Goal: Feedback & Contribution: Contribute content

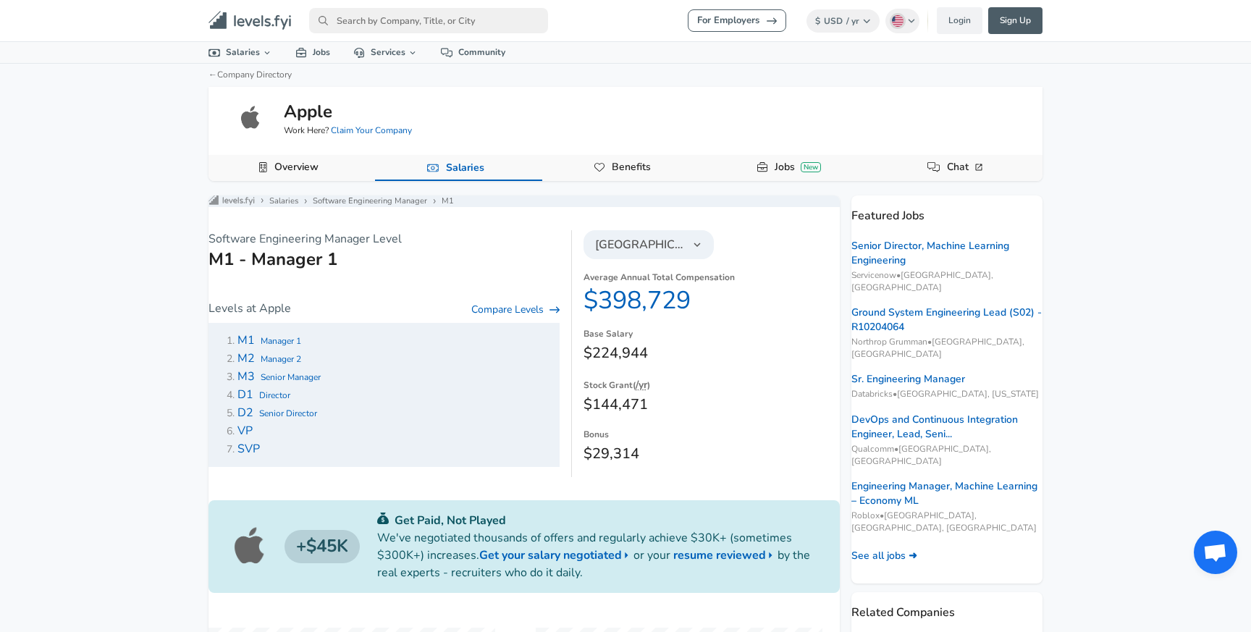
click at [261, 25] on icon "Levels FYI Logo" at bounding box center [249, 21] width 83 height 20
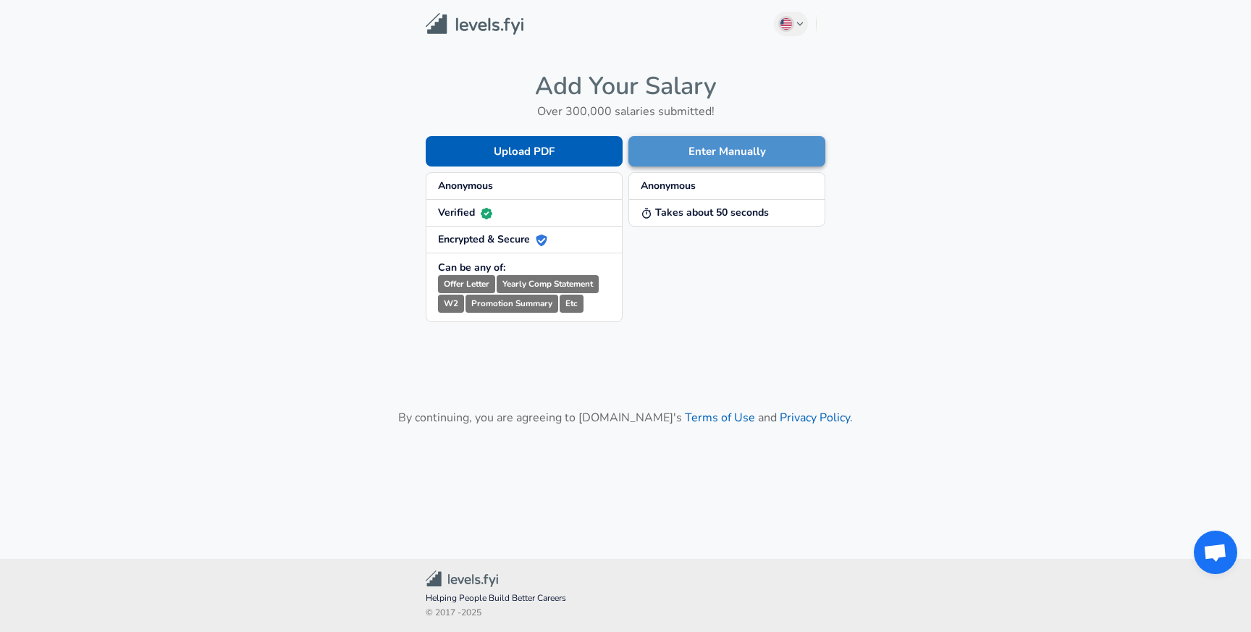
click at [722, 139] on button "Enter Manually" at bounding box center [726, 151] width 197 height 30
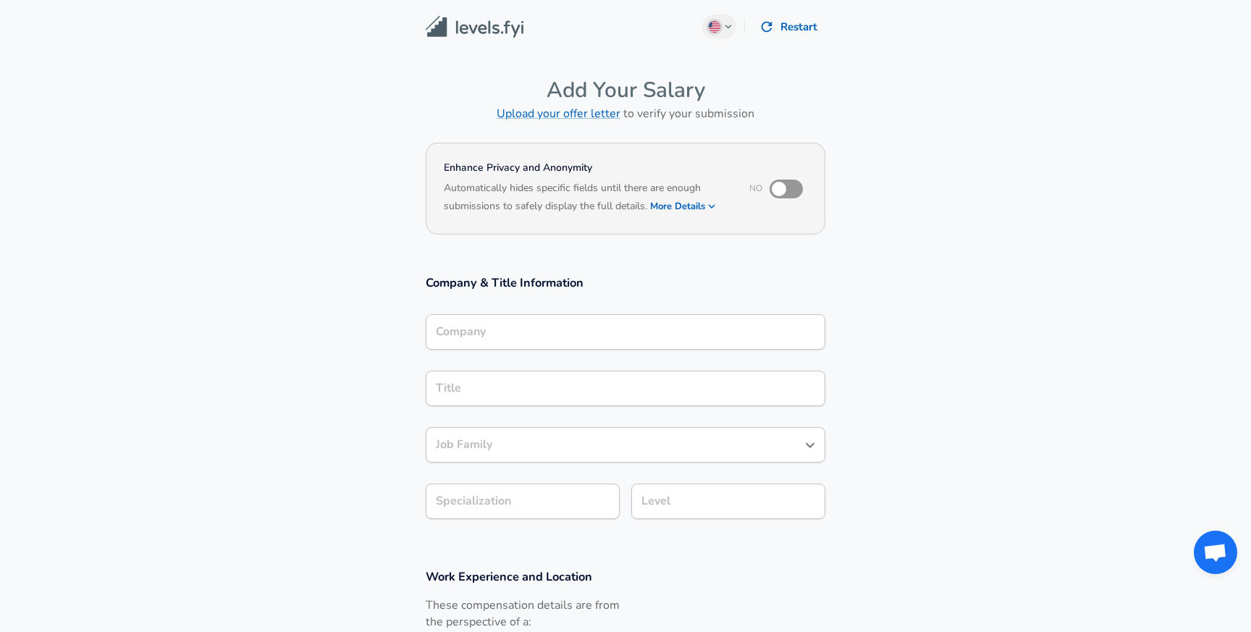
click at [512, 326] on input "Company" at bounding box center [625, 332] width 386 height 22
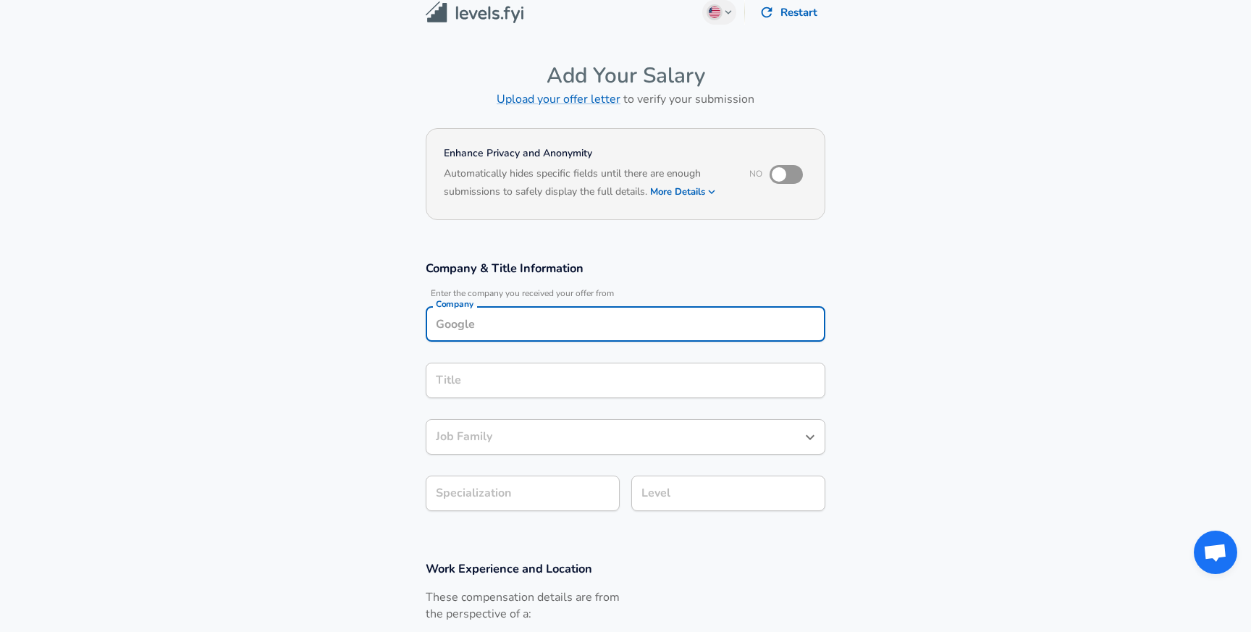
click at [512, 326] on input "Company" at bounding box center [625, 324] width 386 height 22
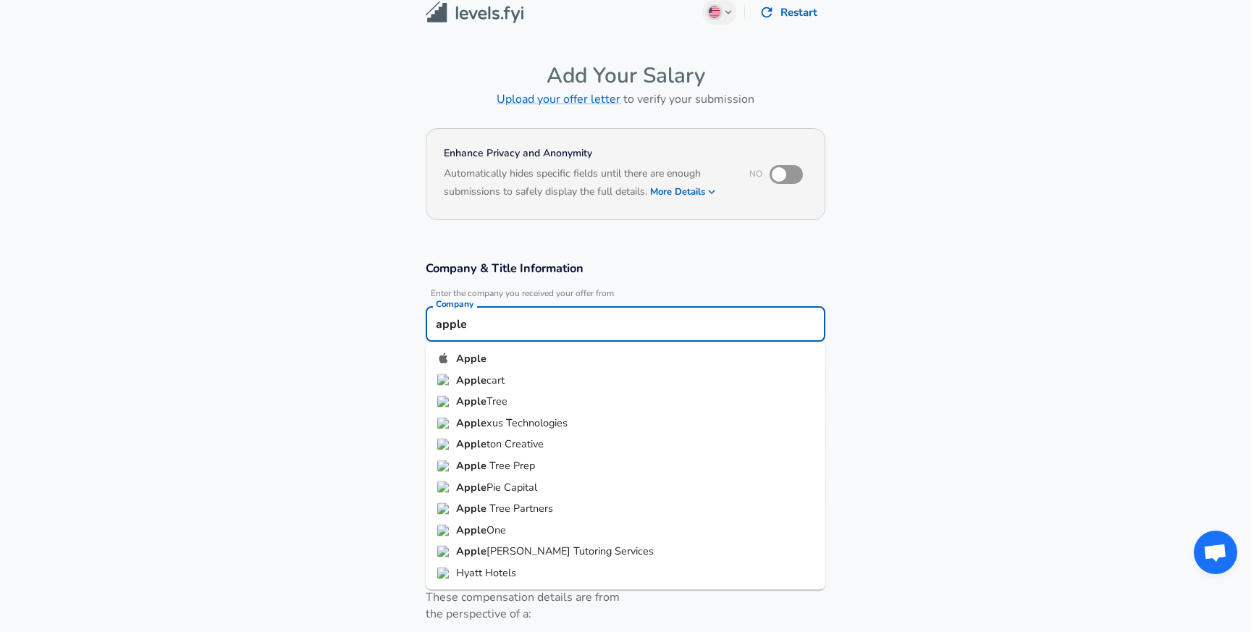
click at [510, 361] on li "Apple" at bounding box center [626, 359] width 400 height 22
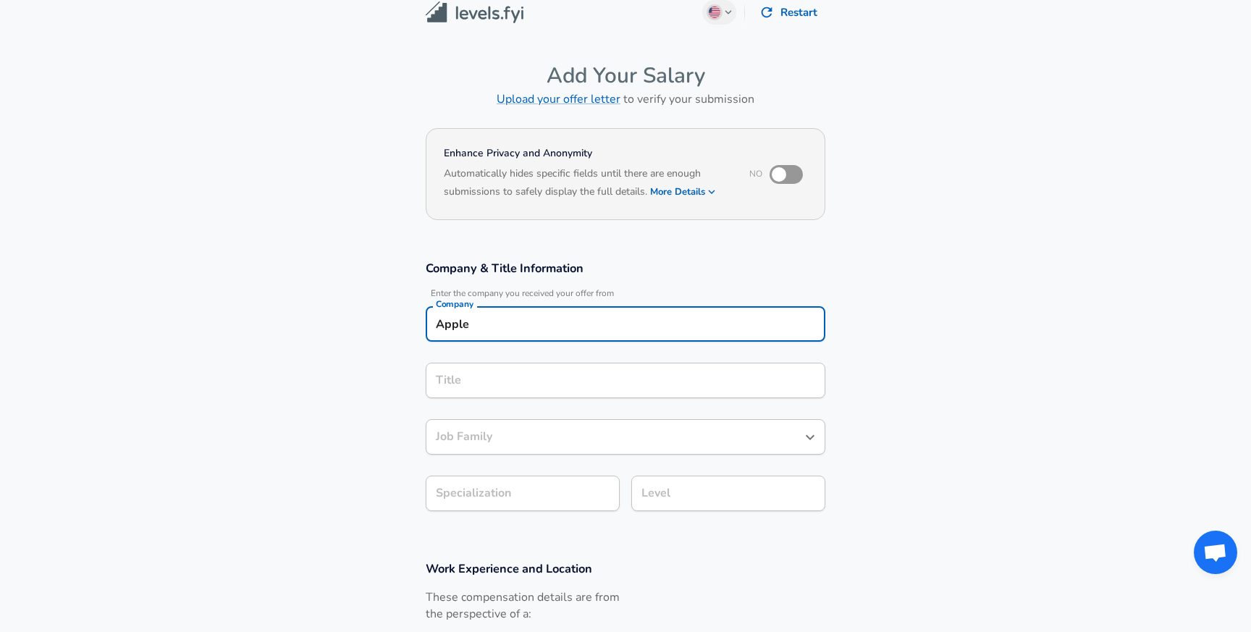
type input "Apple"
click at [502, 387] on div "Title" at bounding box center [626, 380] width 400 height 35
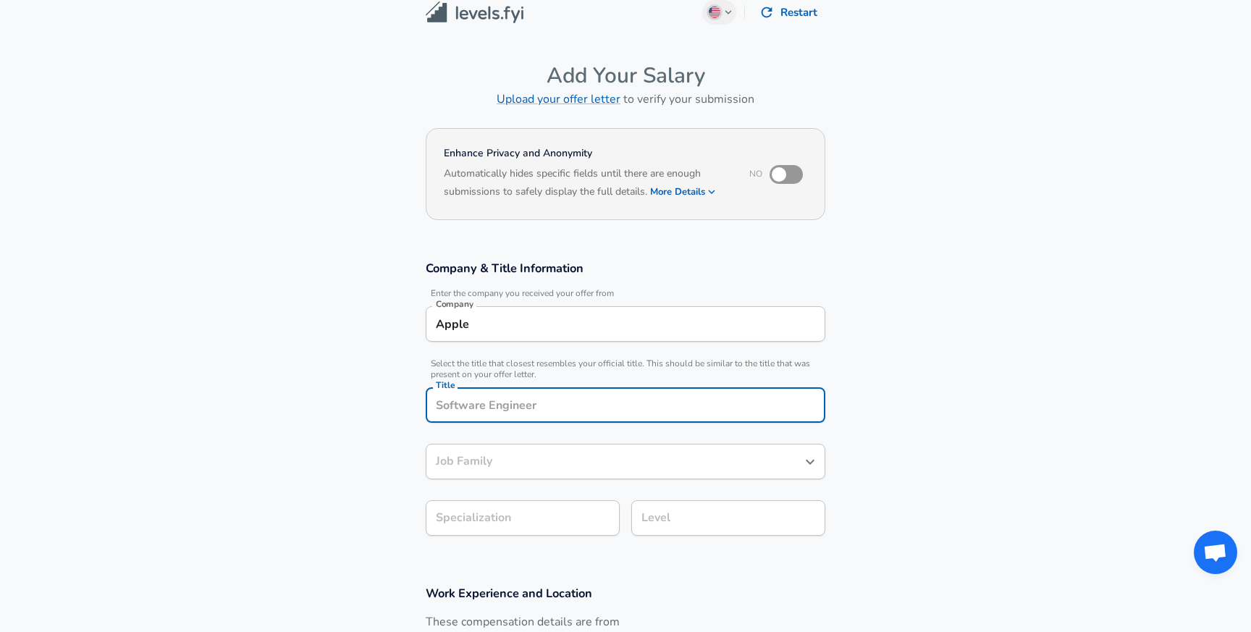
scroll to position [43, 0]
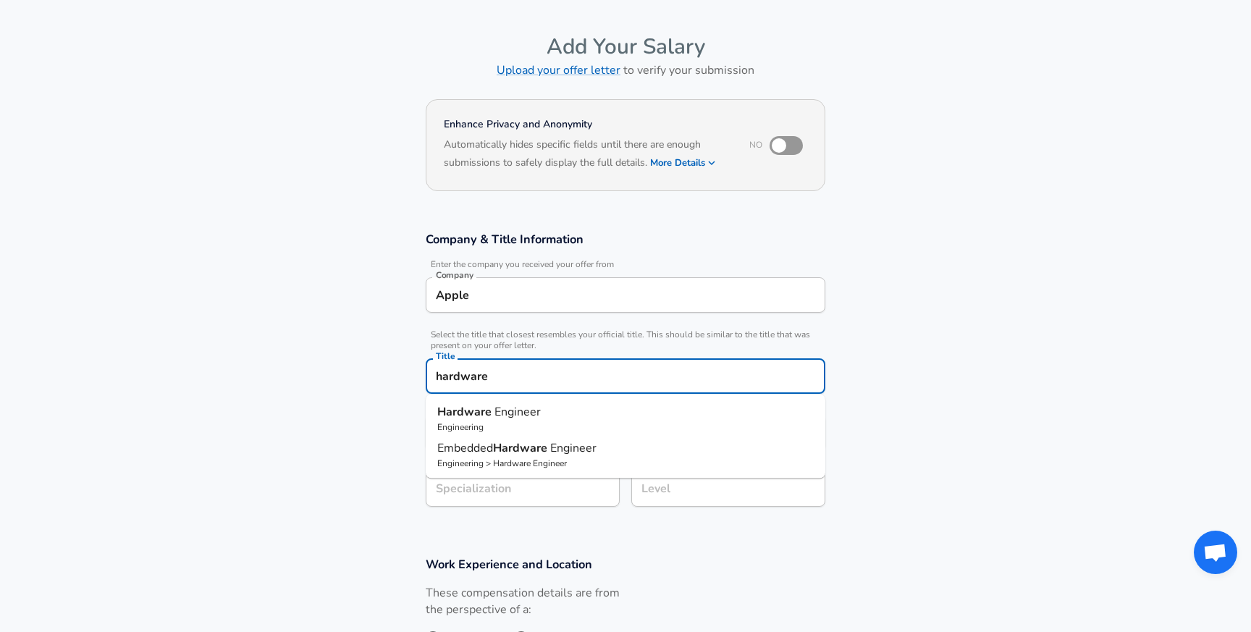
click at [512, 407] on span "Engineer" at bounding box center [517, 412] width 46 height 16
type input "Hardware Engineer"
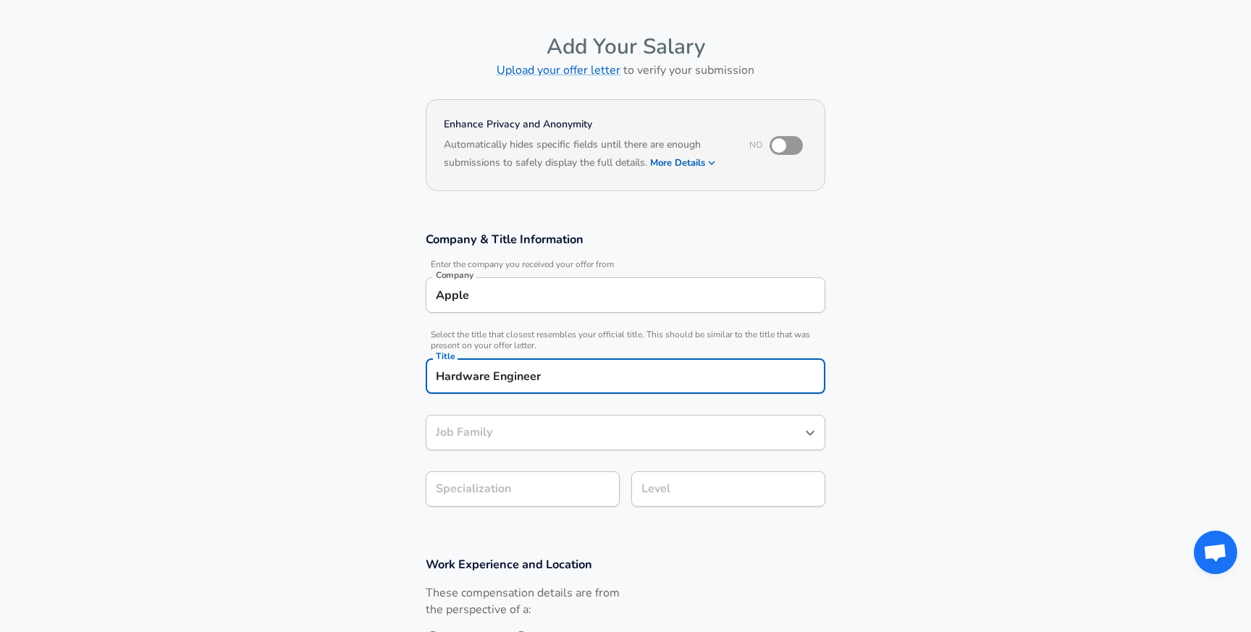
type input "Hardware Engineer"
click at [533, 441] on div "Hardware Engineer Job Family" at bounding box center [626, 432] width 400 height 35
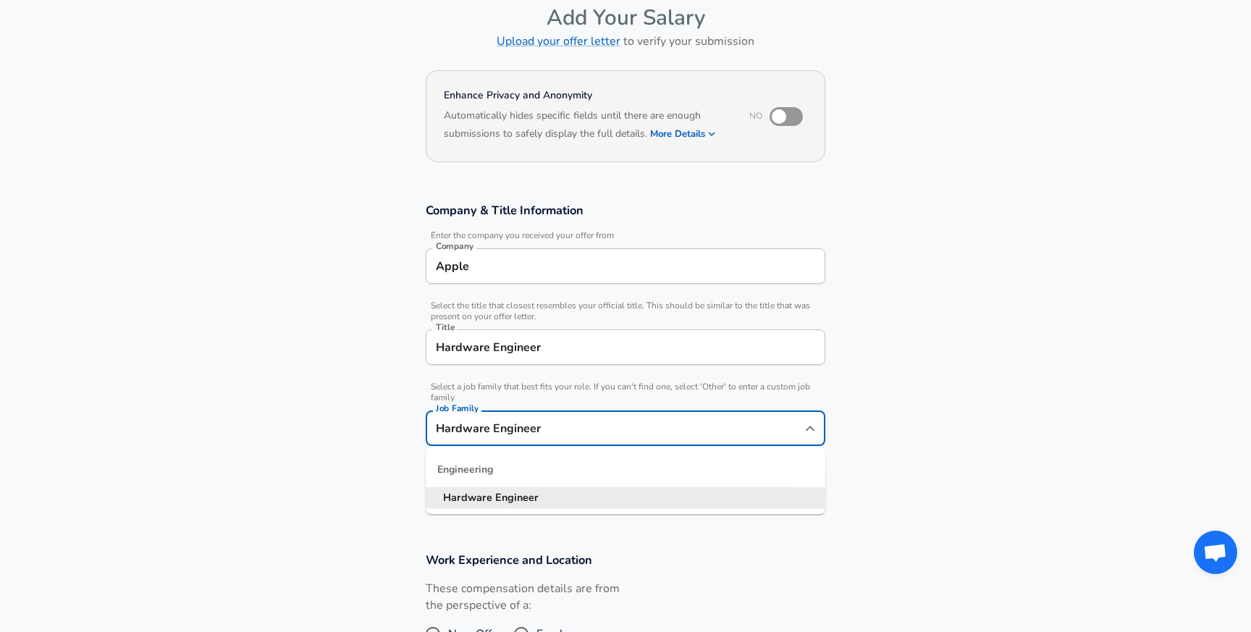
click at [415, 462] on div "Select Specialization ​ Select Specialization" at bounding box center [517, 483] width 206 height 56
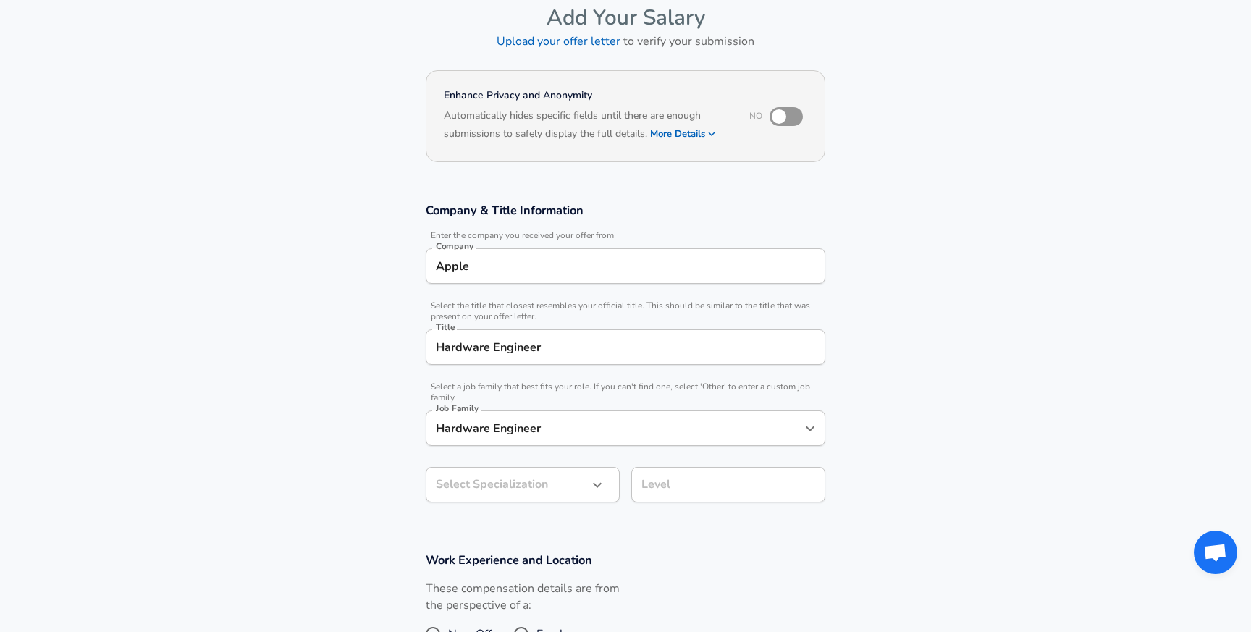
click at [486, 474] on body "English ([GEOGRAPHIC_DATA]) Change Restart Add Your Salary Upload your offer le…" at bounding box center [625, 244] width 1251 height 632
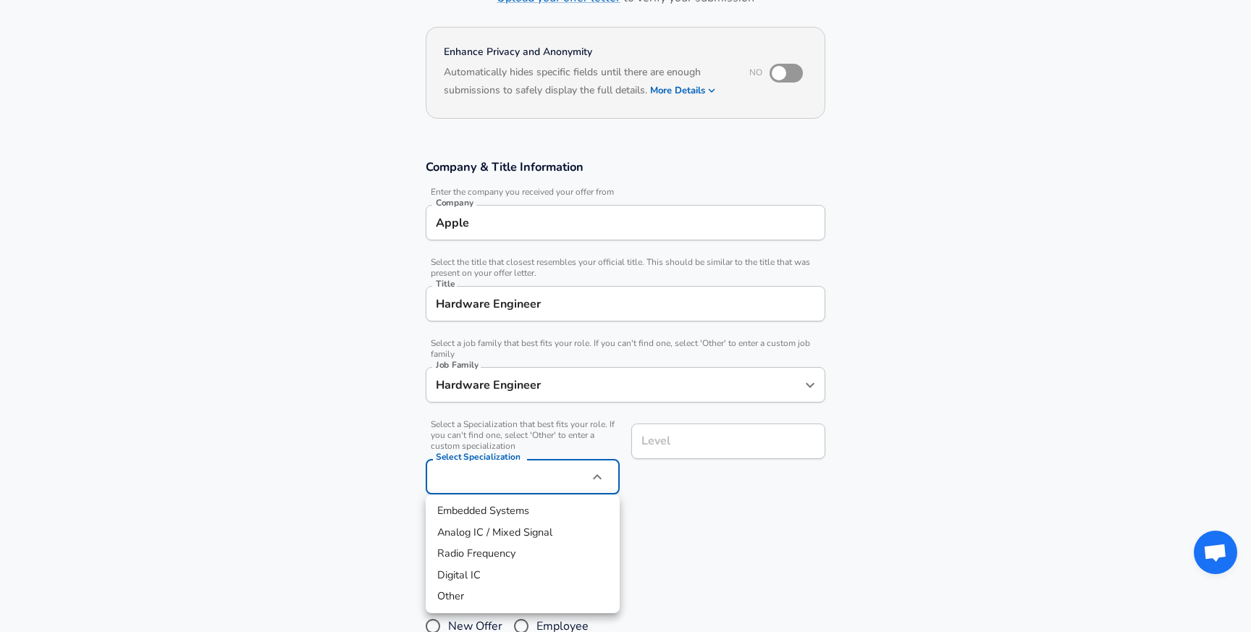
click at [466, 588] on li "Other" at bounding box center [523, 597] width 194 height 22
type input "Other"
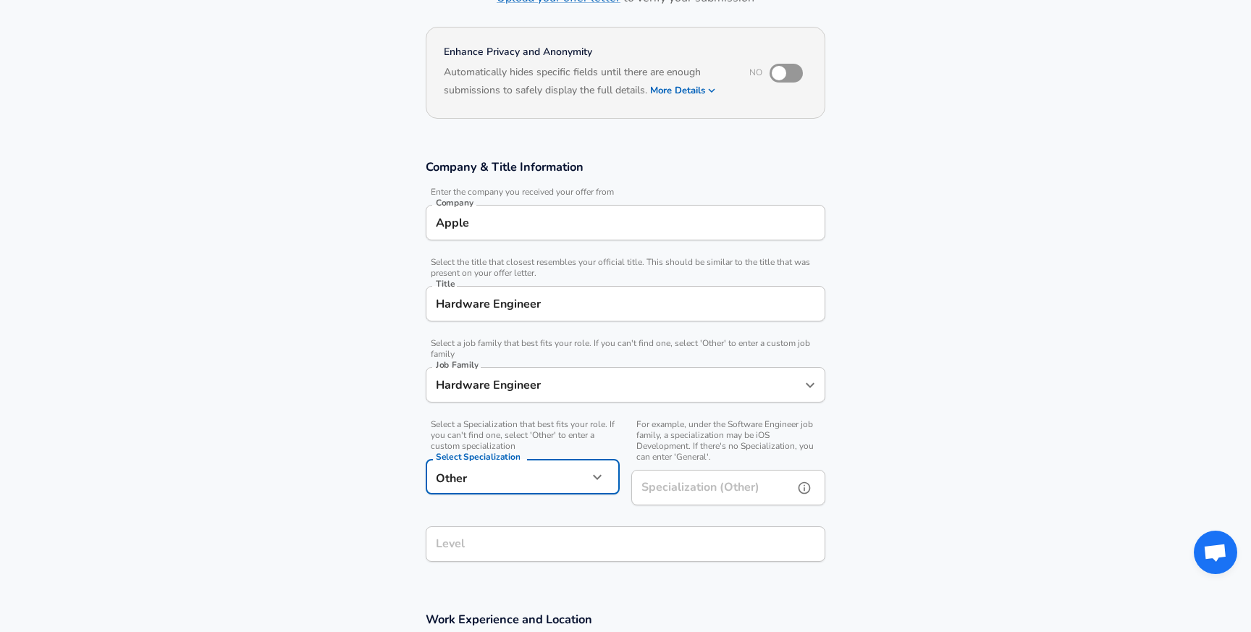
click at [693, 491] on input "Specialization (Other)" at bounding box center [709, 487] width 156 height 35
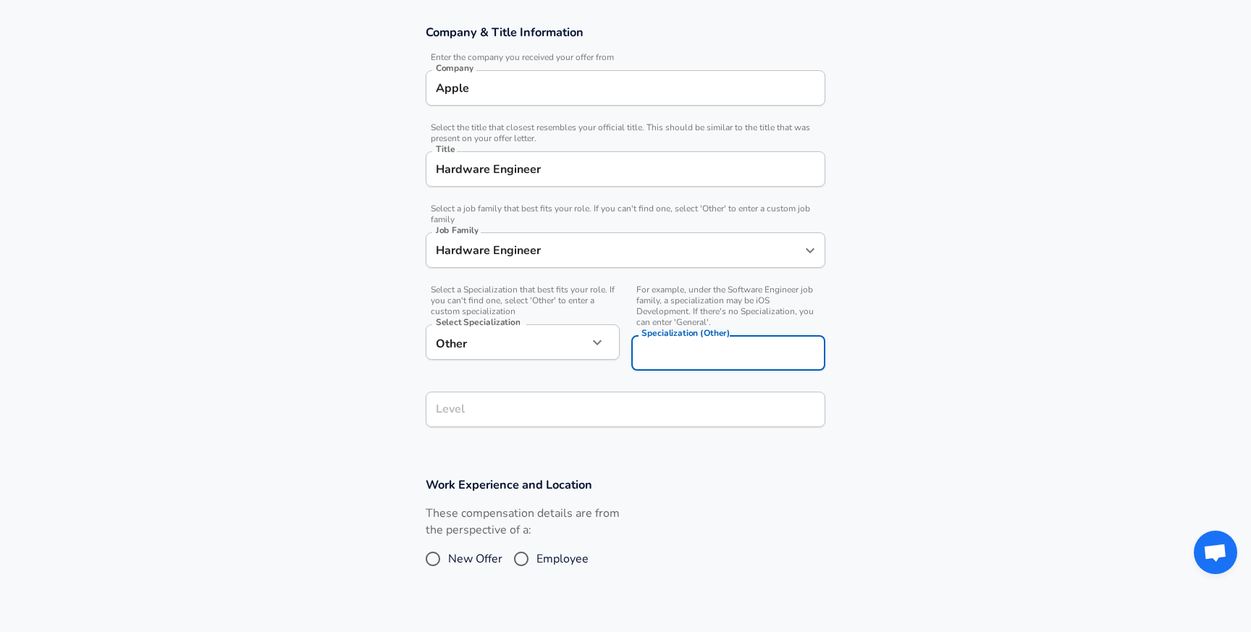
click at [635, 414] on input "Level" at bounding box center [625, 409] width 386 height 22
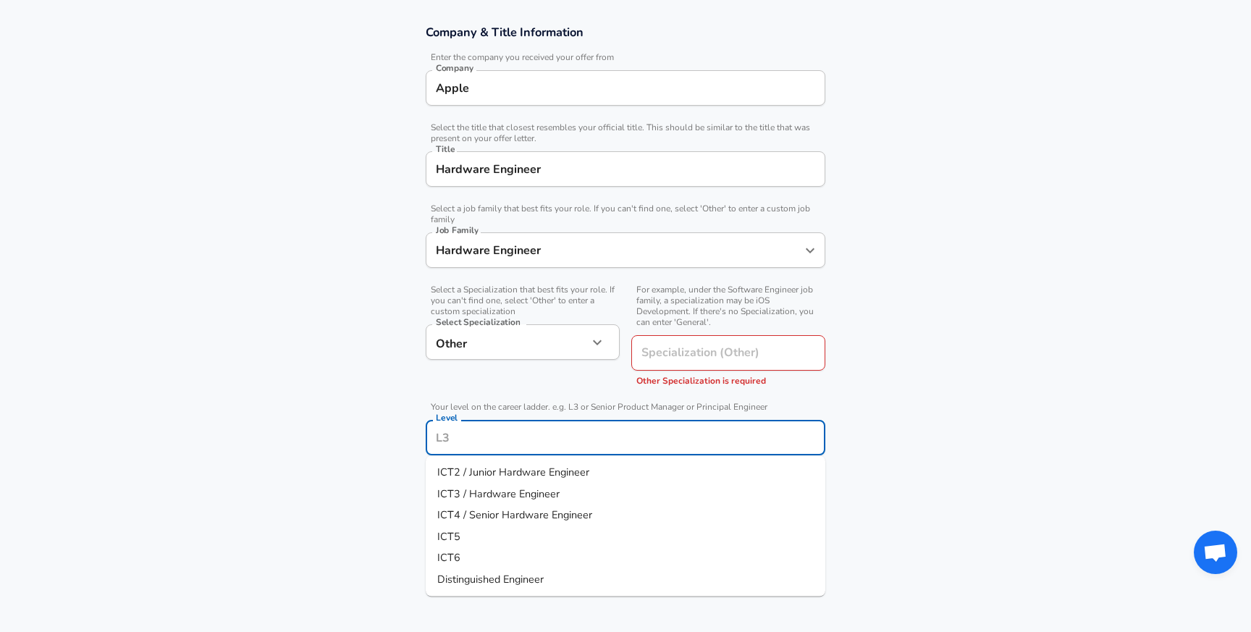
scroll to position [279, 0]
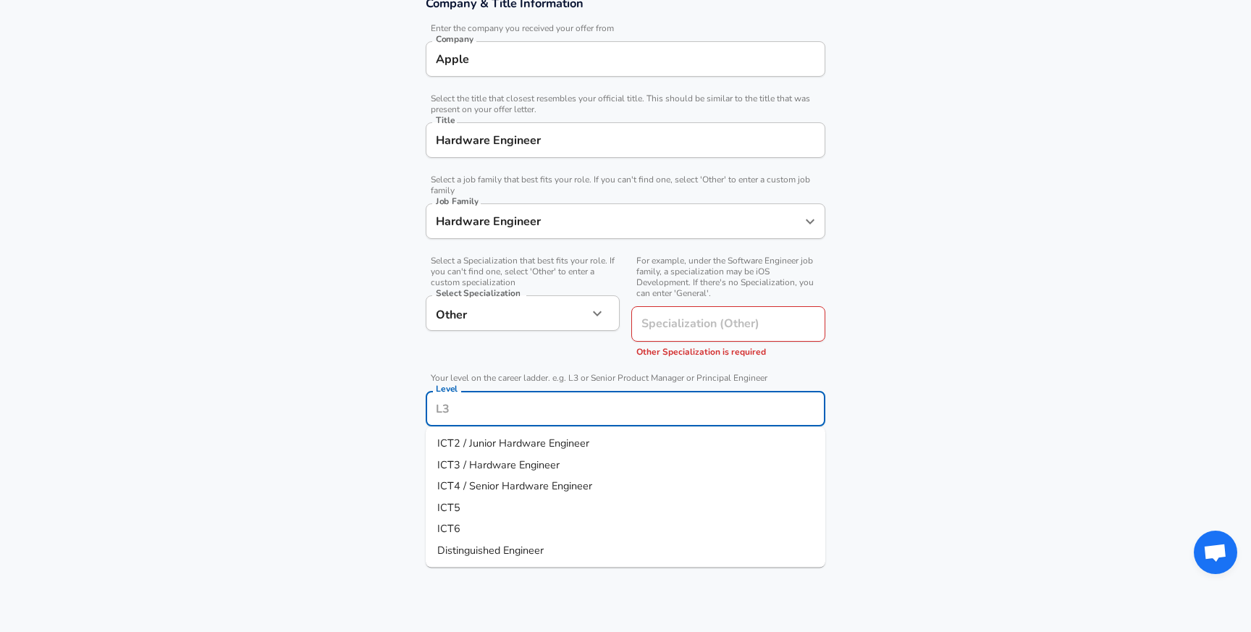
click at [580, 485] on span "ICT4 / Senior Hardware Engineer" at bounding box center [514, 485] width 155 height 14
type input "ICT4 / Senior Hardware Engineer"
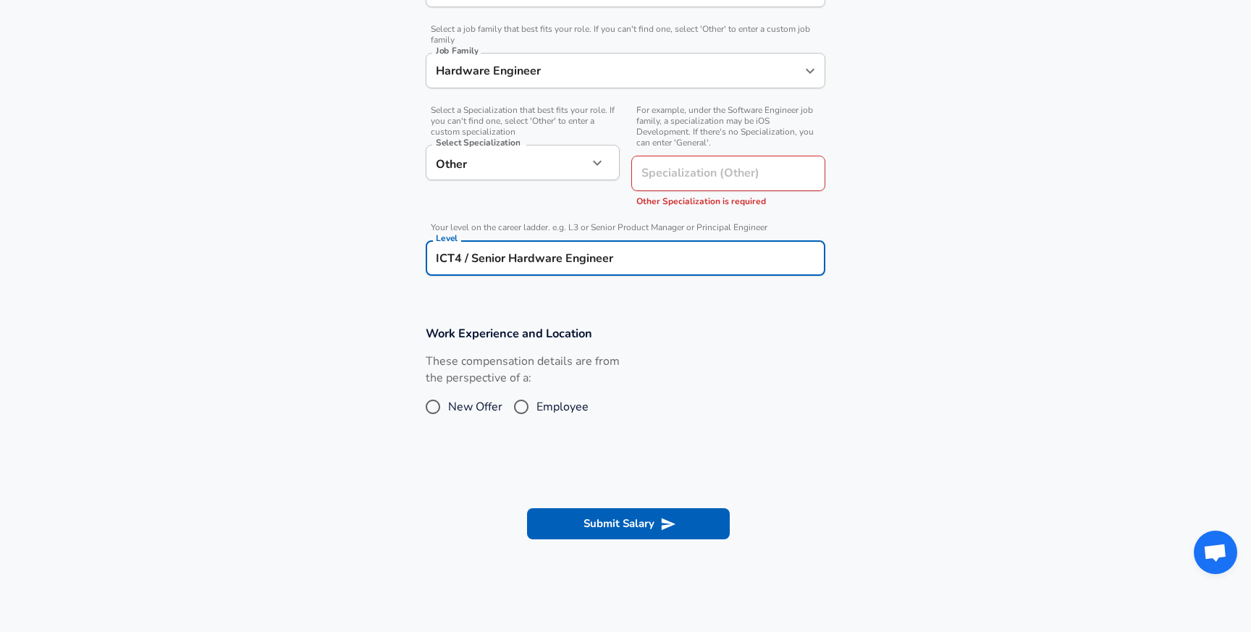
scroll to position [487, 0]
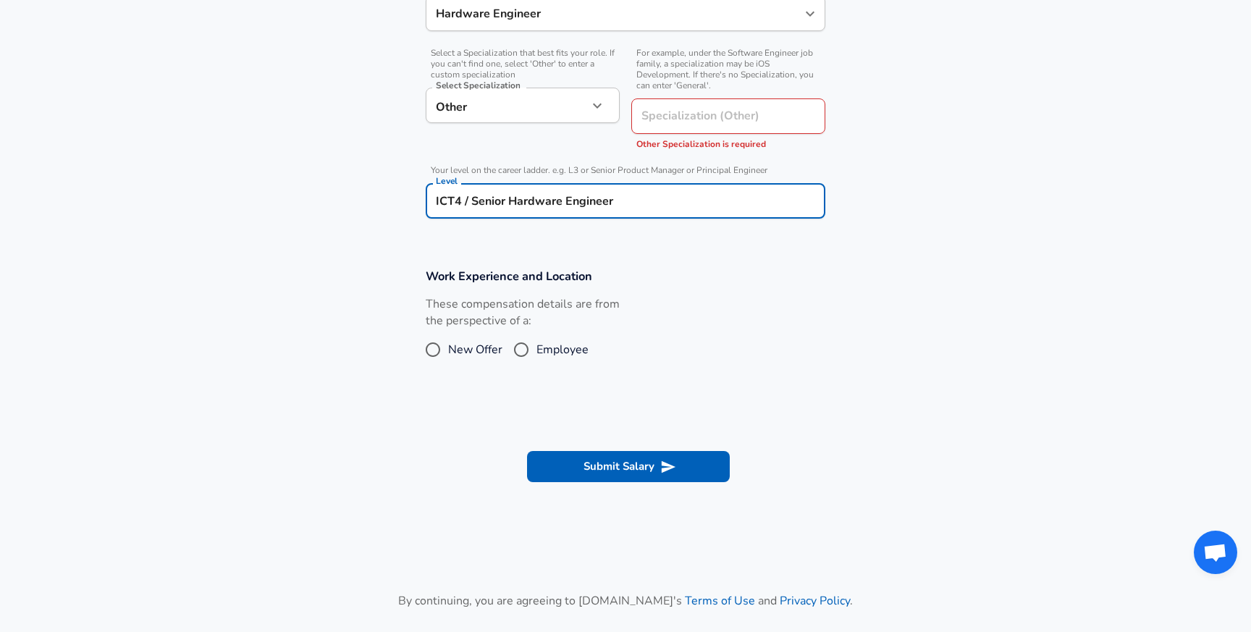
click at [515, 347] on input "Employee" at bounding box center [521, 349] width 30 height 23
radio input "true"
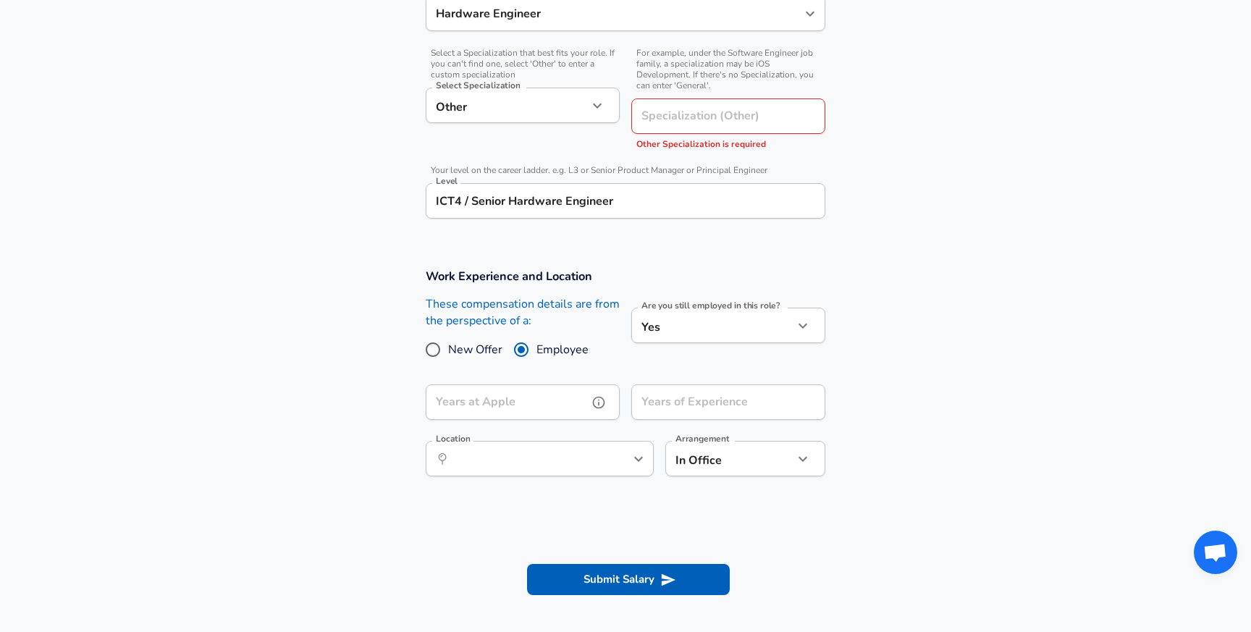
click at [549, 402] on input "Years at Apple" at bounding box center [507, 401] width 162 height 35
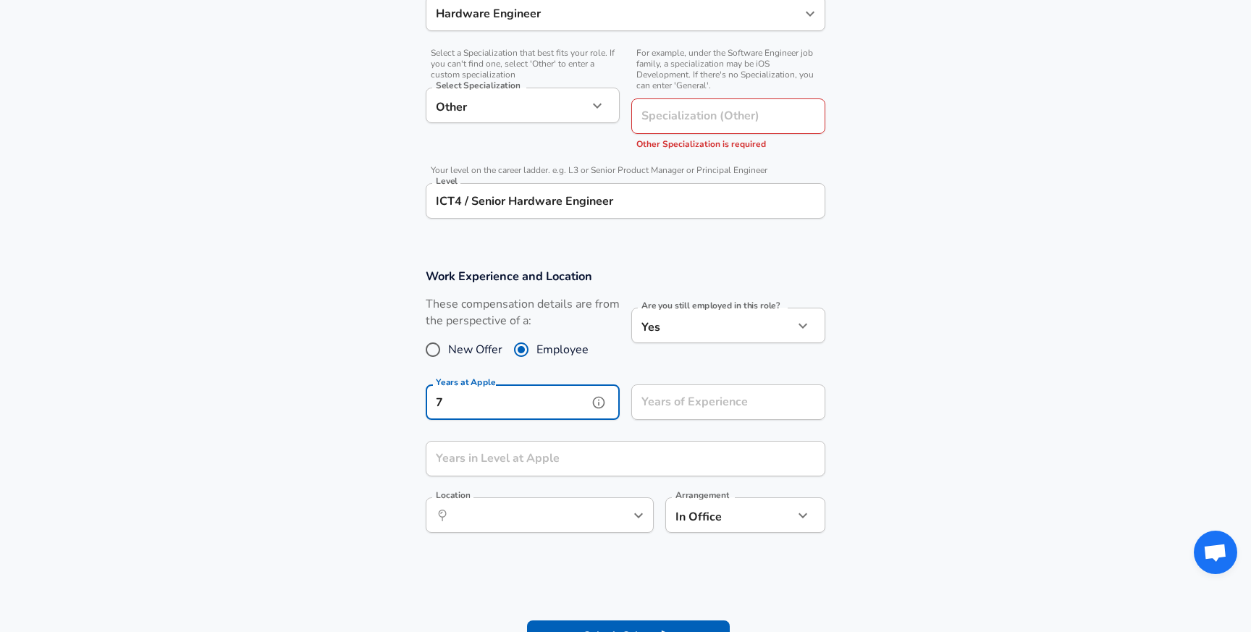
type input "7"
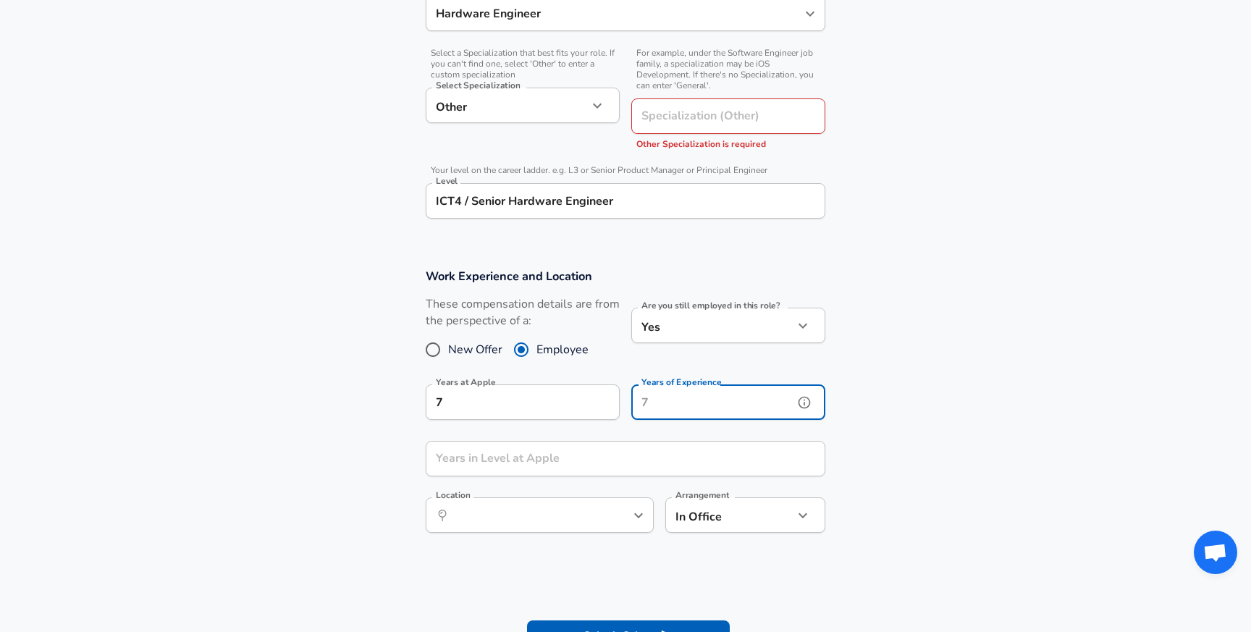
click at [688, 410] on input "Years of Experience" at bounding box center [712, 401] width 162 height 35
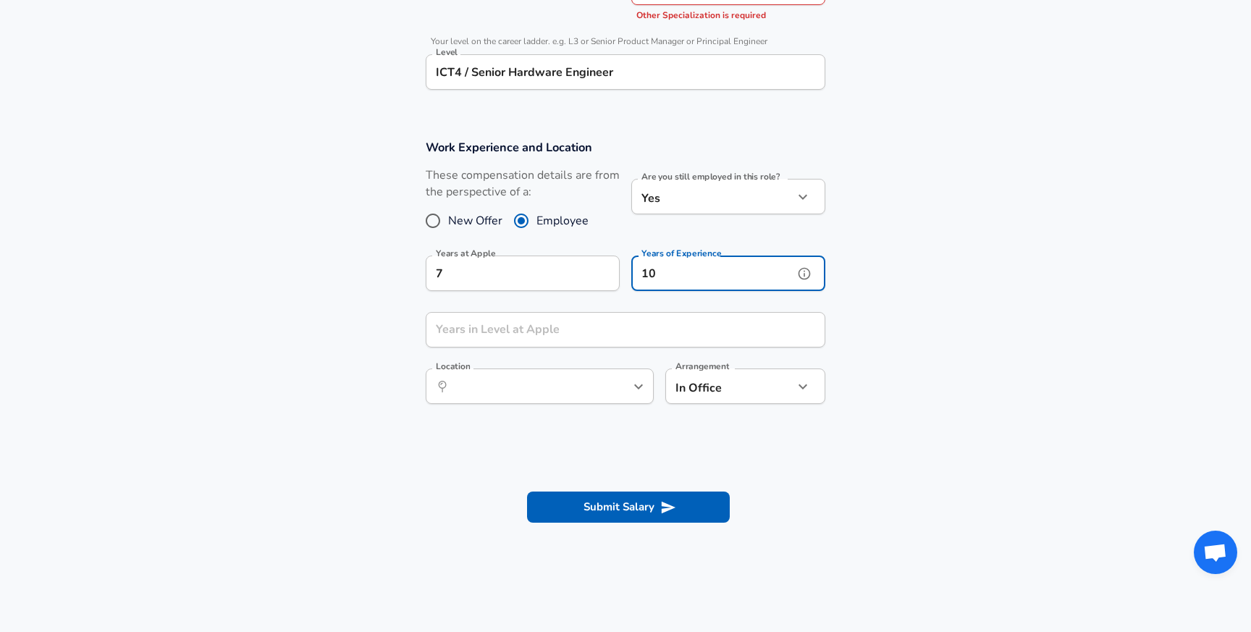
scroll to position [617, 0]
type input "1"
type input "9"
click at [617, 515] on button "Submit Salary" at bounding box center [628, 505] width 203 height 30
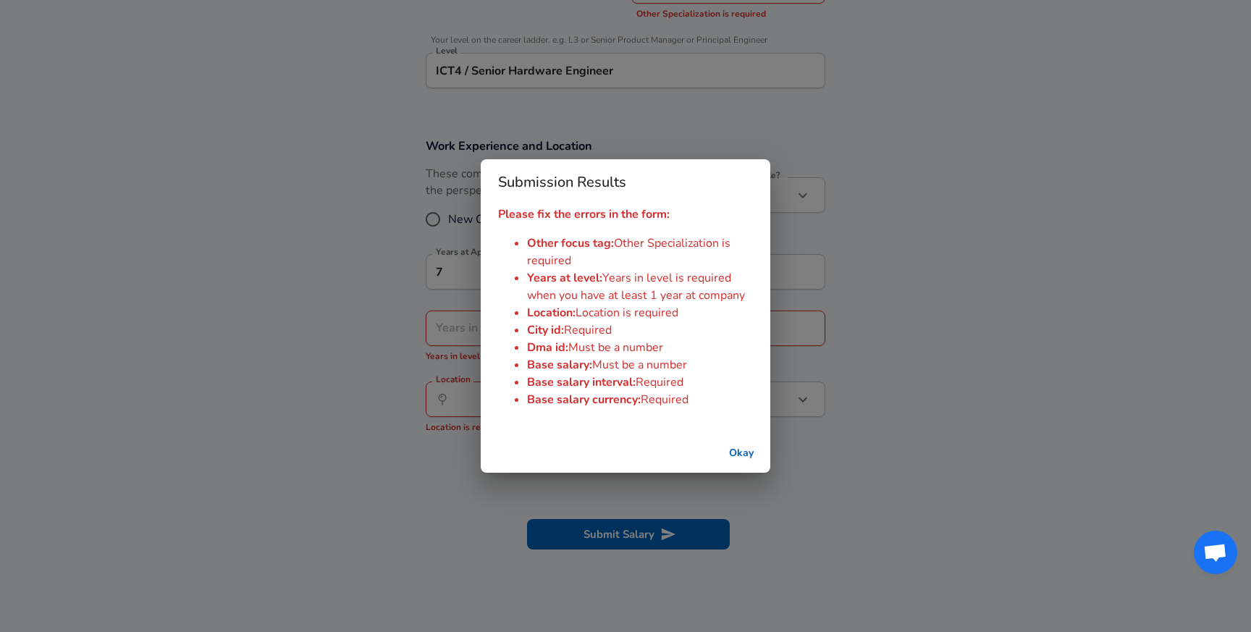
click at [740, 456] on button "Okay" at bounding box center [741, 453] width 46 height 27
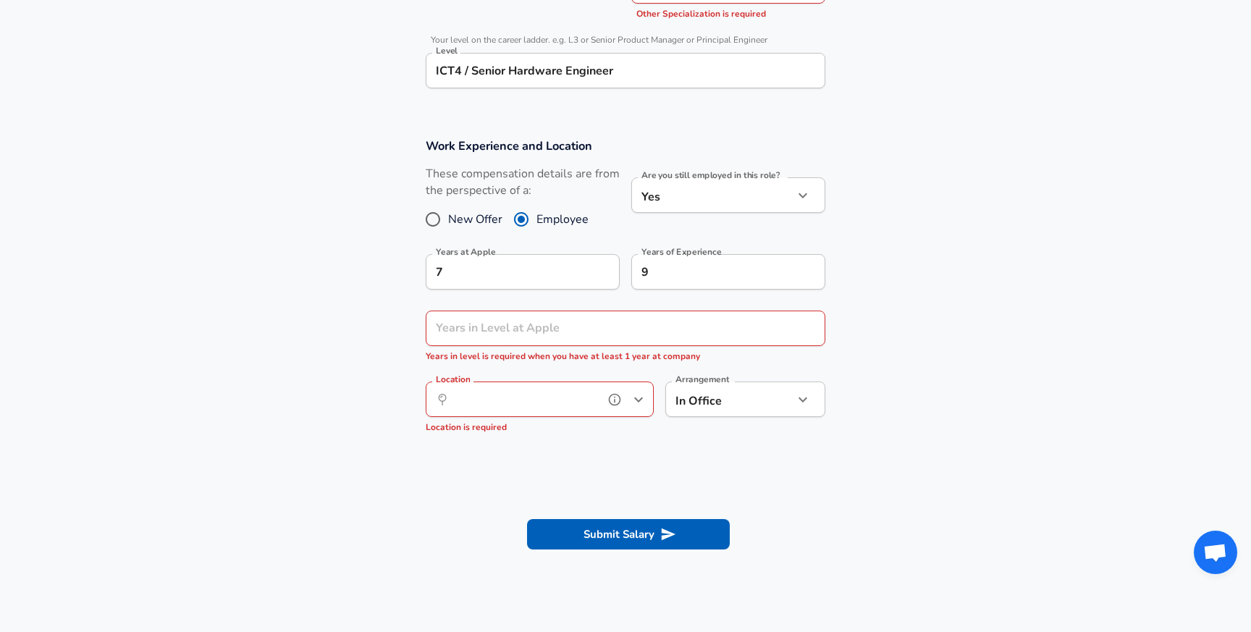
click at [528, 401] on input "Location" at bounding box center [523, 399] width 148 height 22
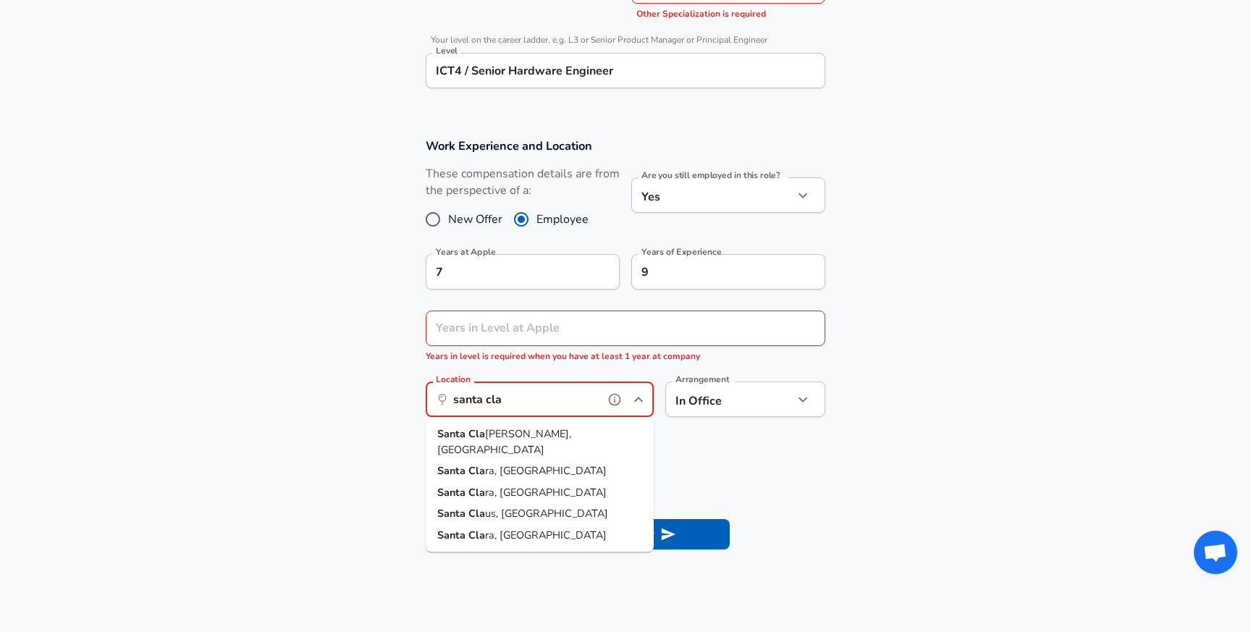
click at [515, 460] on li "Santa Cla ra, [GEOGRAPHIC_DATA]" at bounding box center [540, 471] width 228 height 22
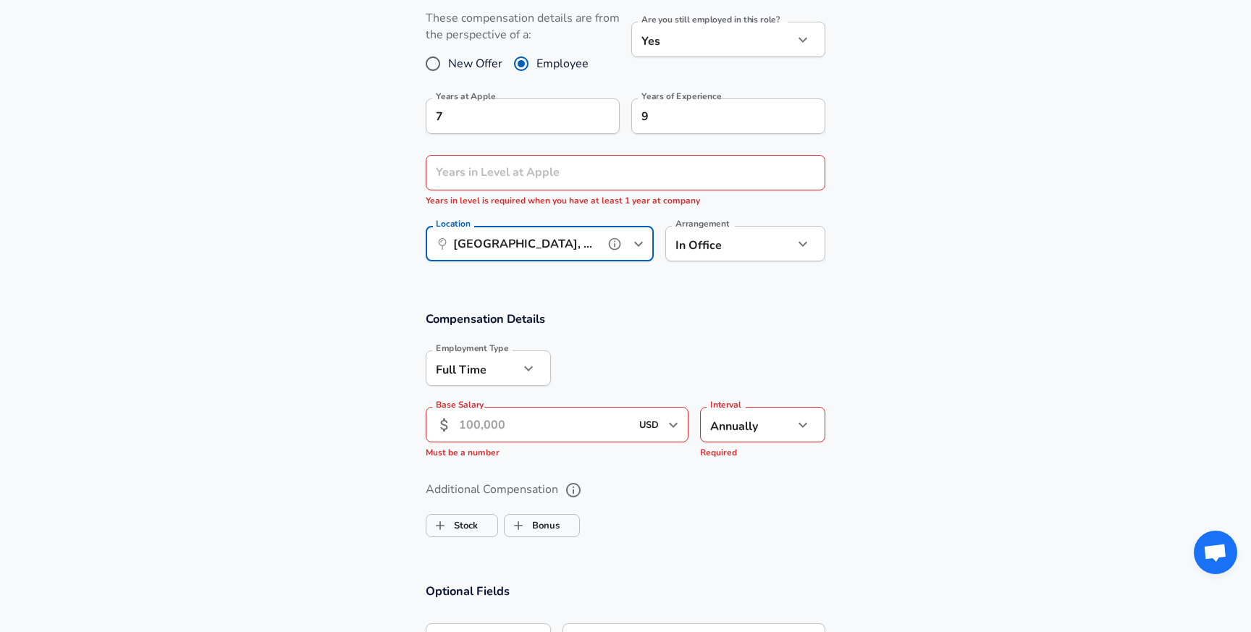
scroll to position [757, 0]
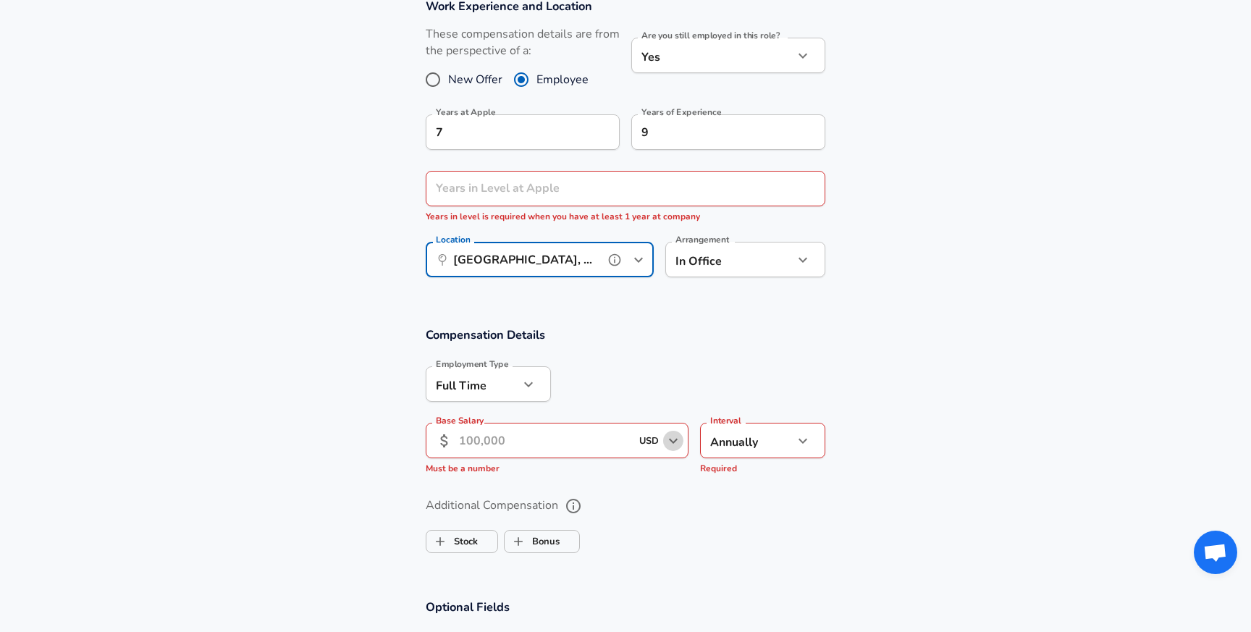
click at [674, 444] on icon "Open" at bounding box center [672, 440] width 17 height 17
type input "[GEOGRAPHIC_DATA], [GEOGRAPHIC_DATA]"
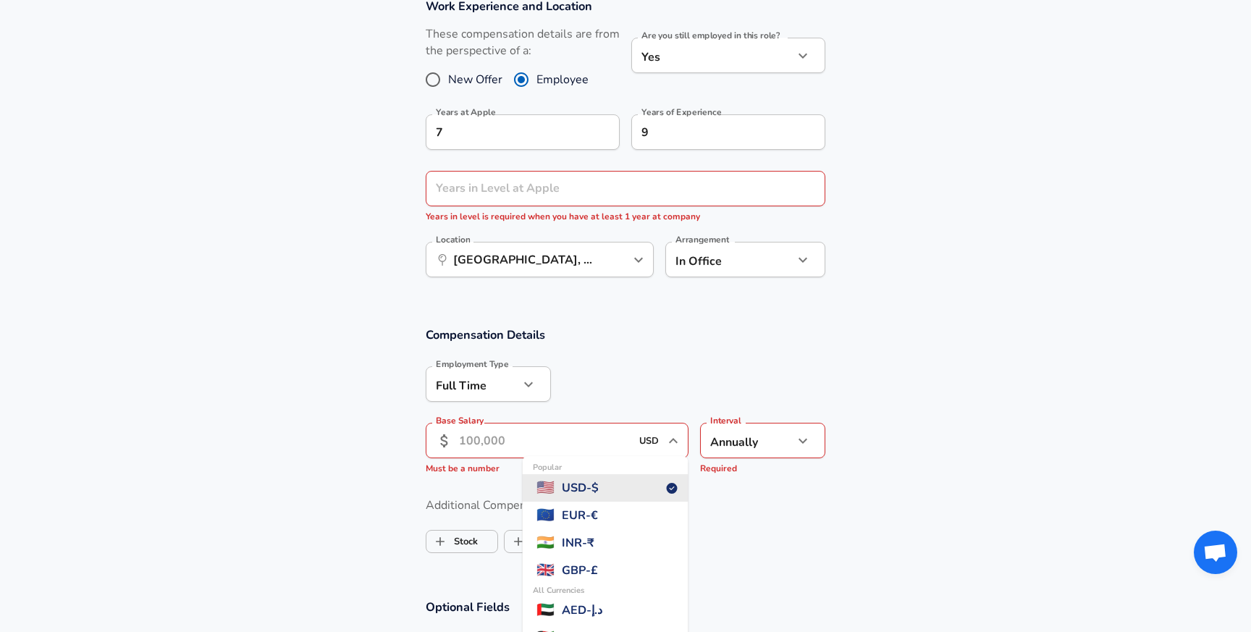
click at [539, 442] on input "Base Salary" at bounding box center [545, 440] width 172 height 35
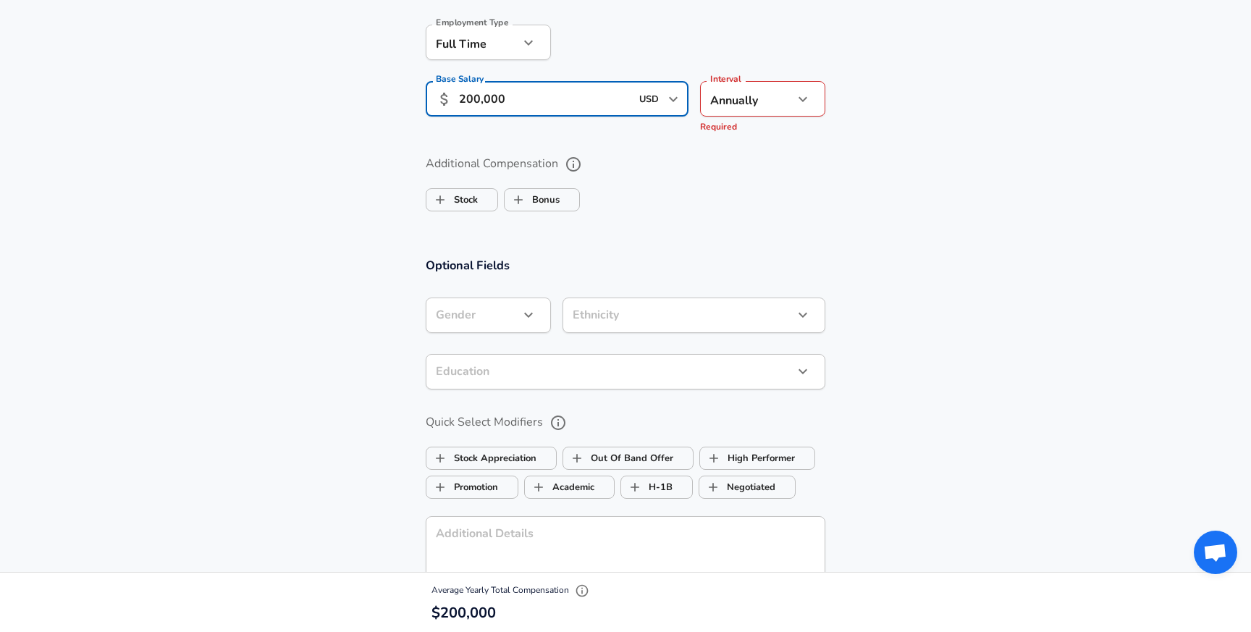
scroll to position [1623, 0]
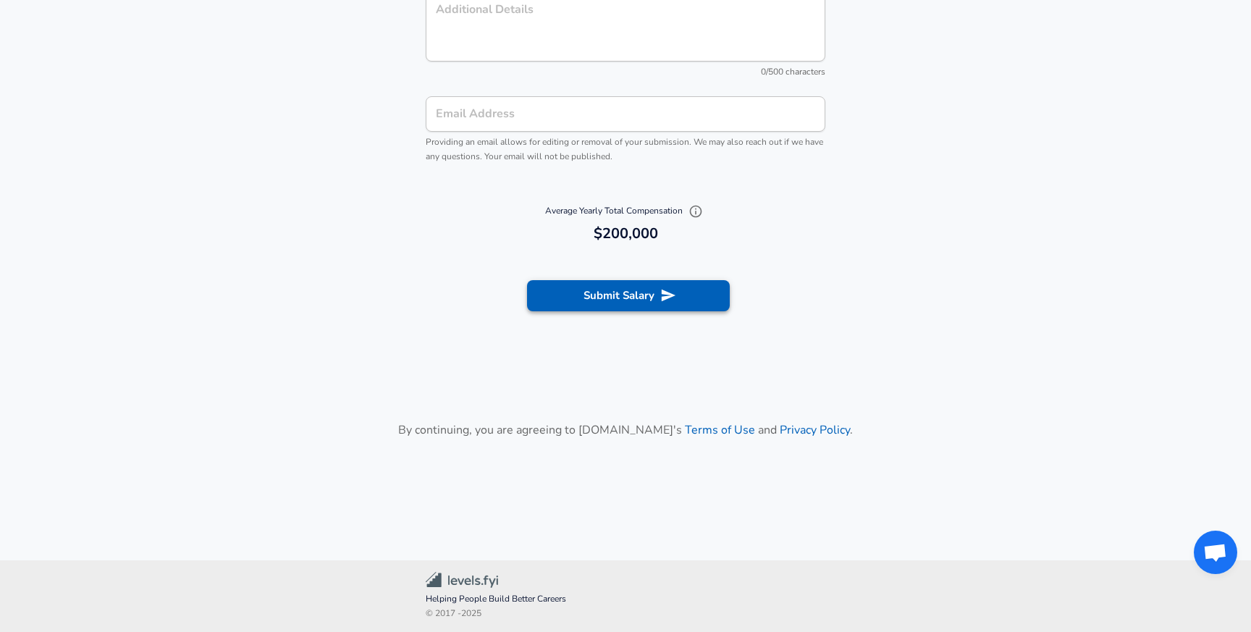
type input "200,000"
click at [578, 292] on button "Submit Salary" at bounding box center [628, 295] width 203 height 30
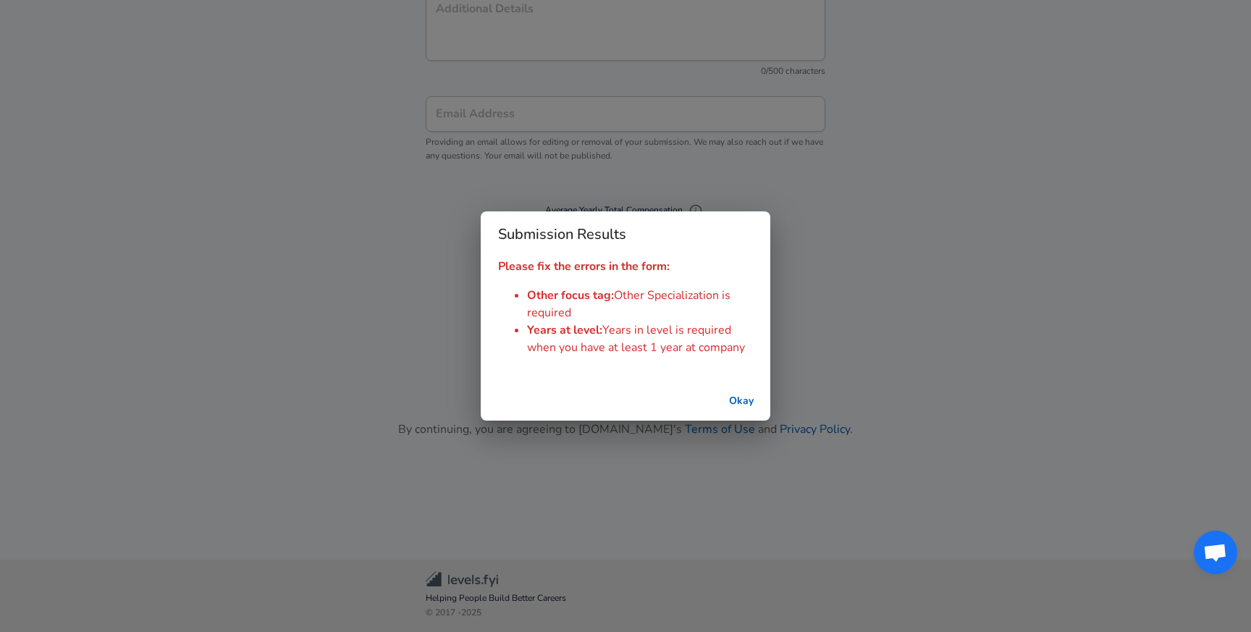
scroll to position [1608, 0]
click at [737, 403] on button "Okay" at bounding box center [741, 401] width 46 height 27
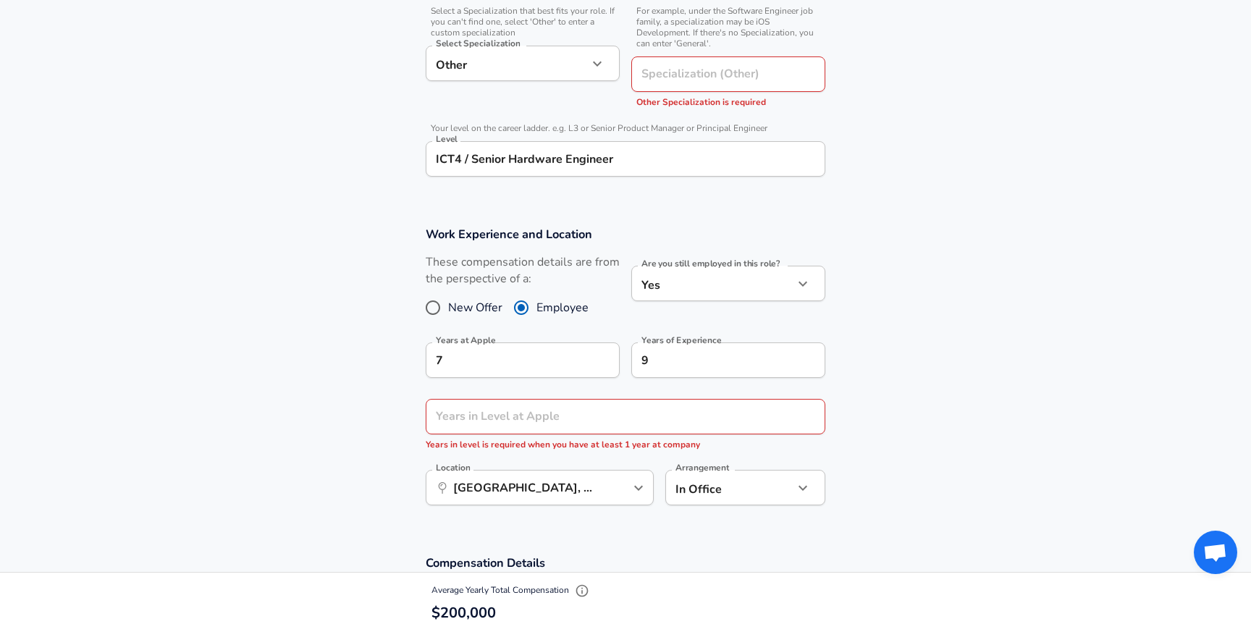
scroll to position [531, 0]
click at [583, 409] on input "Years in Level at Apple" at bounding box center [610, 414] width 368 height 35
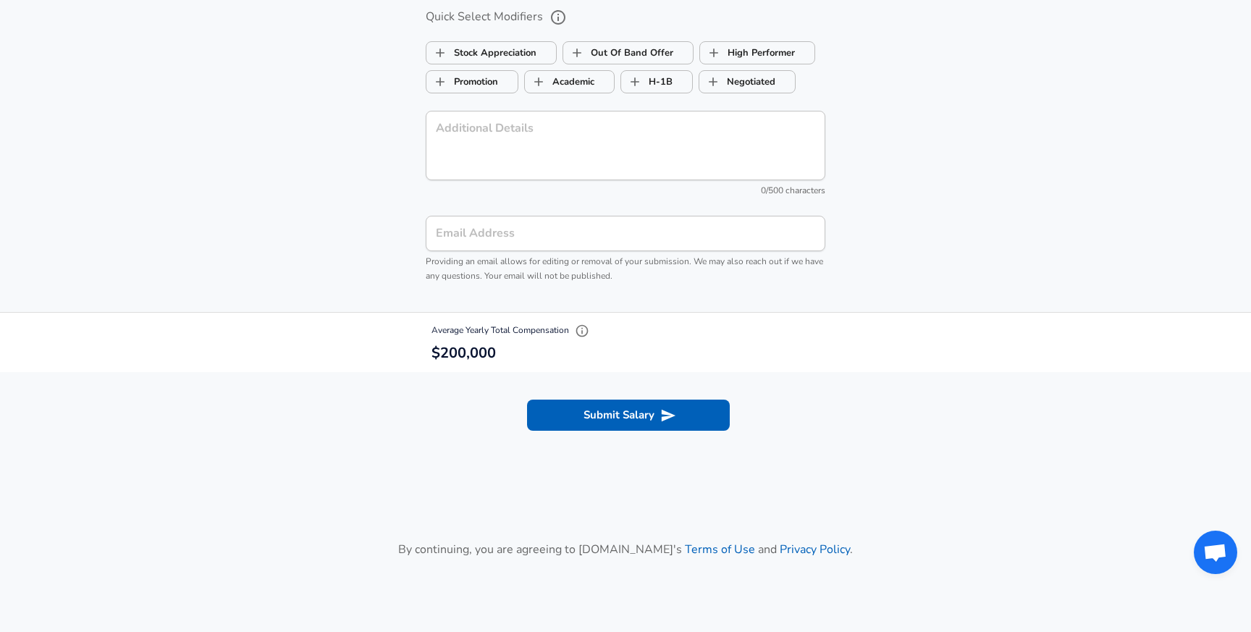
scroll to position [1594, 0]
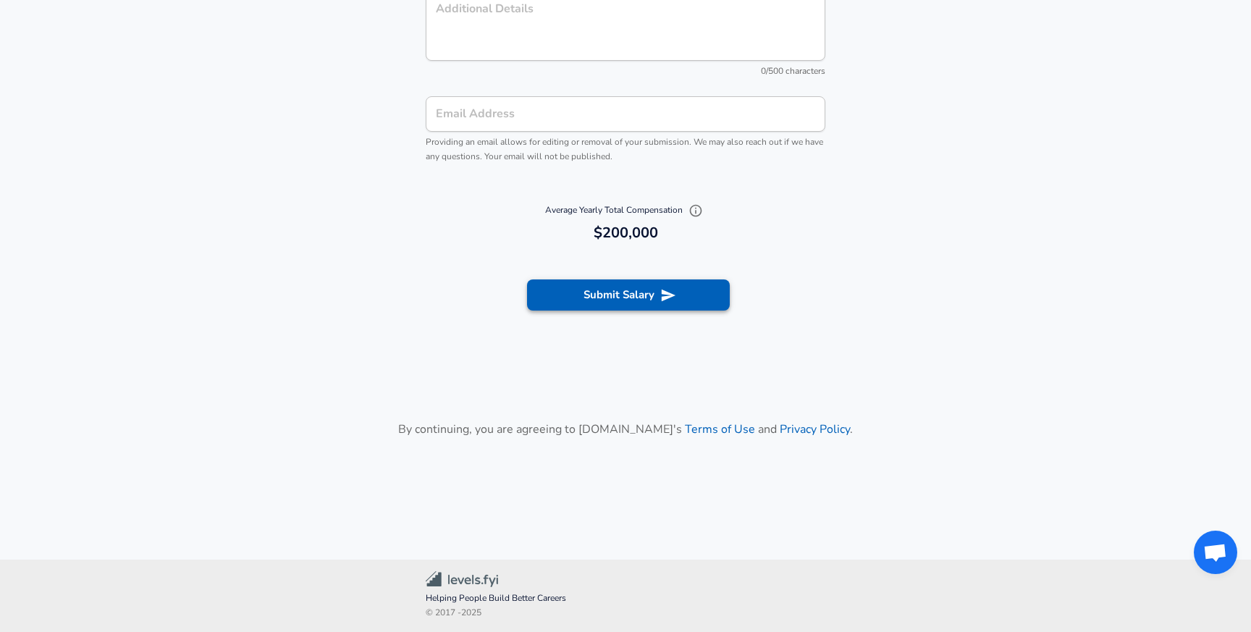
type input "3"
click at [626, 289] on button "Submit Salary" at bounding box center [628, 294] width 203 height 30
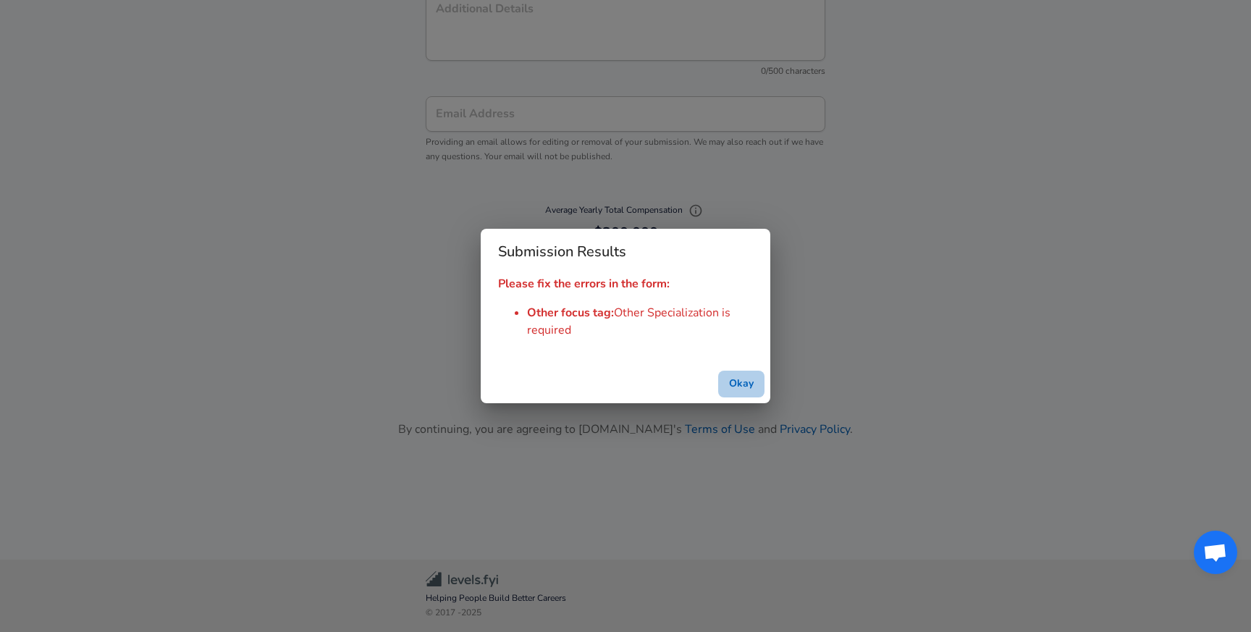
click at [735, 389] on button "Okay" at bounding box center [741, 384] width 46 height 27
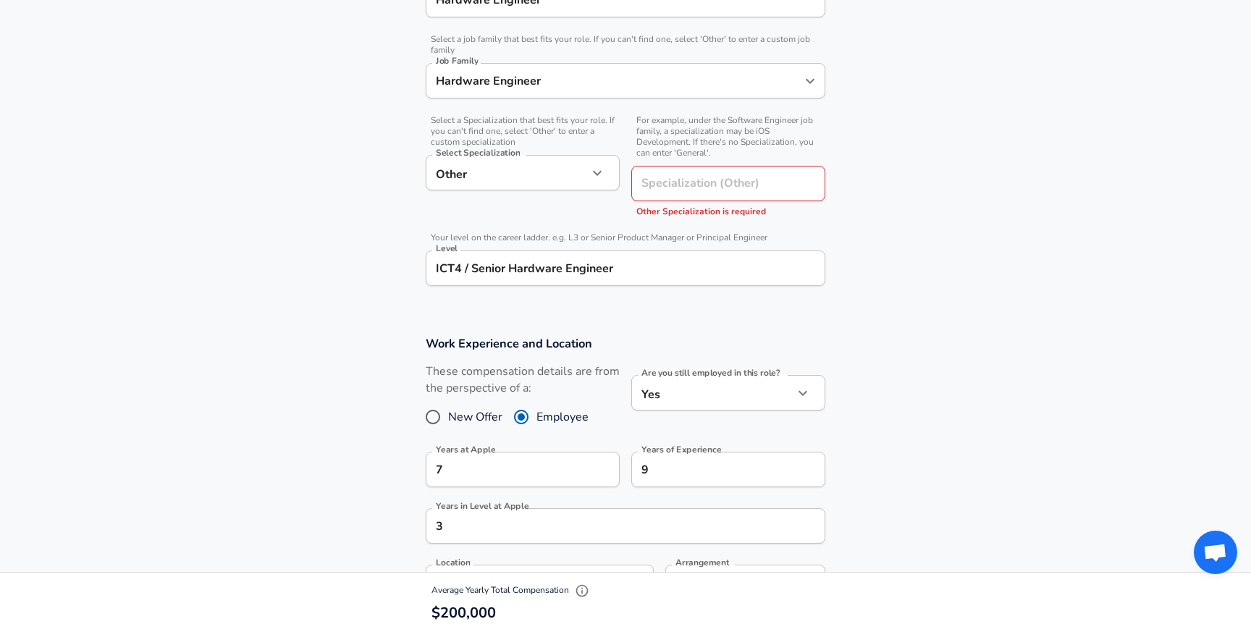
scroll to position [386, 0]
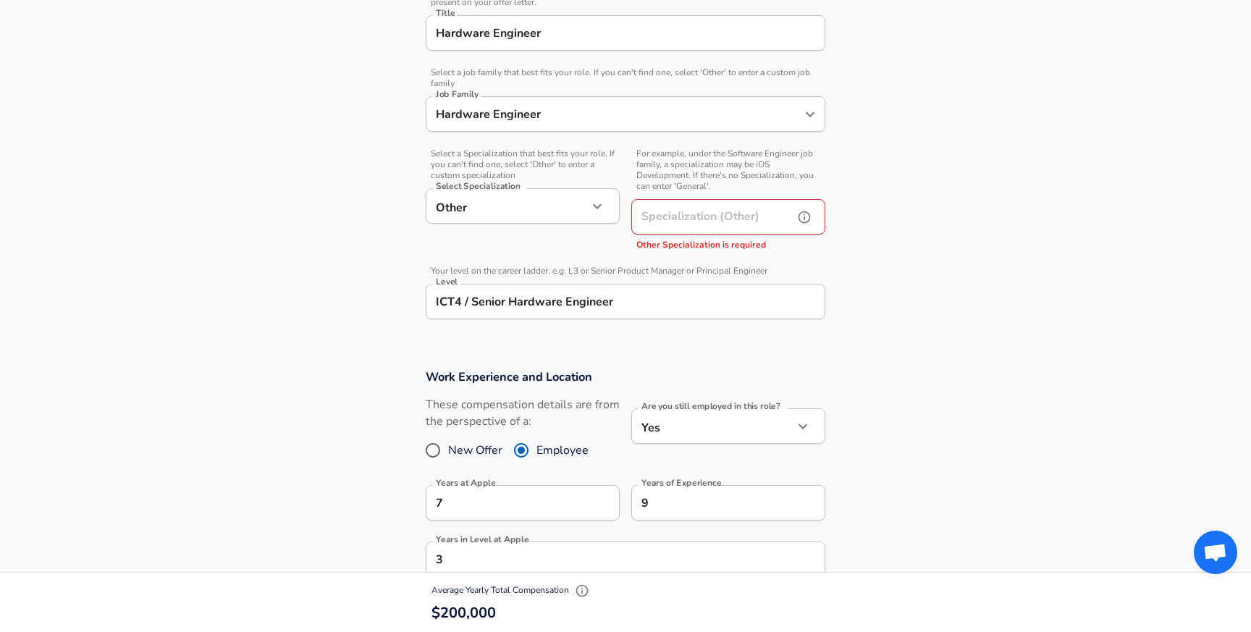
click at [675, 212] on div "Specialization (Other) Specialization (Other) Other Specialization is required" at bounding box center [728, 226] width 194 height 54
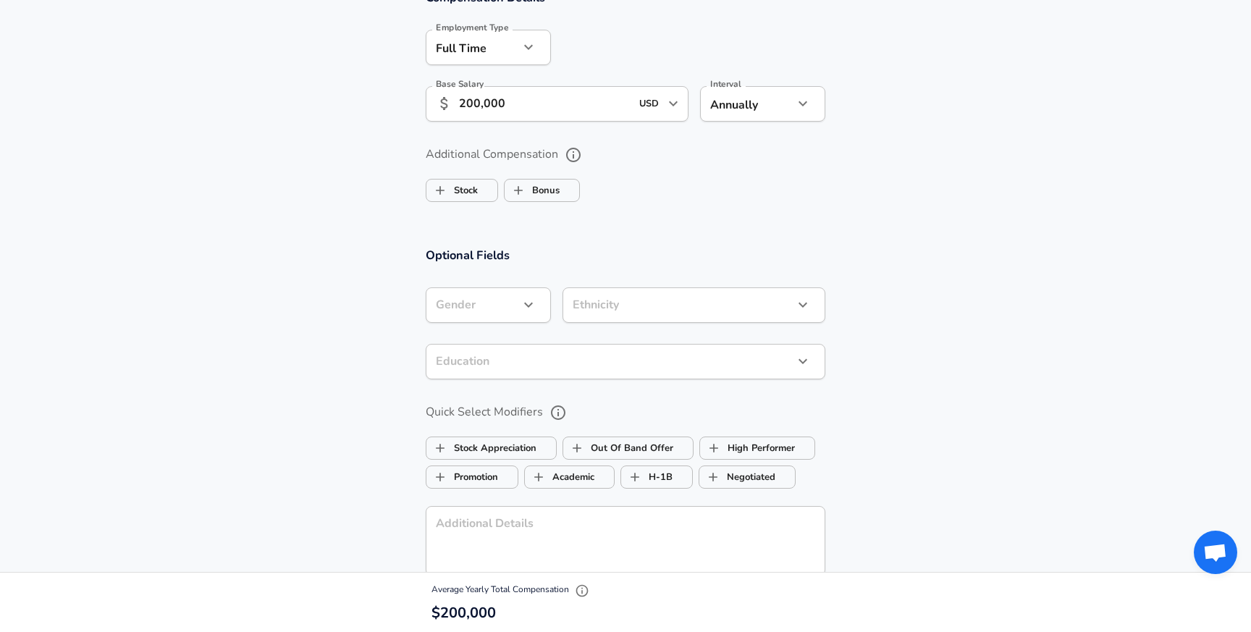
scroll to position [1064, 0]
type input "sensing"
click at [457, 183] on label "Stock" at bounding box center [451, 192] width 51 height 28
checkbox input "true"
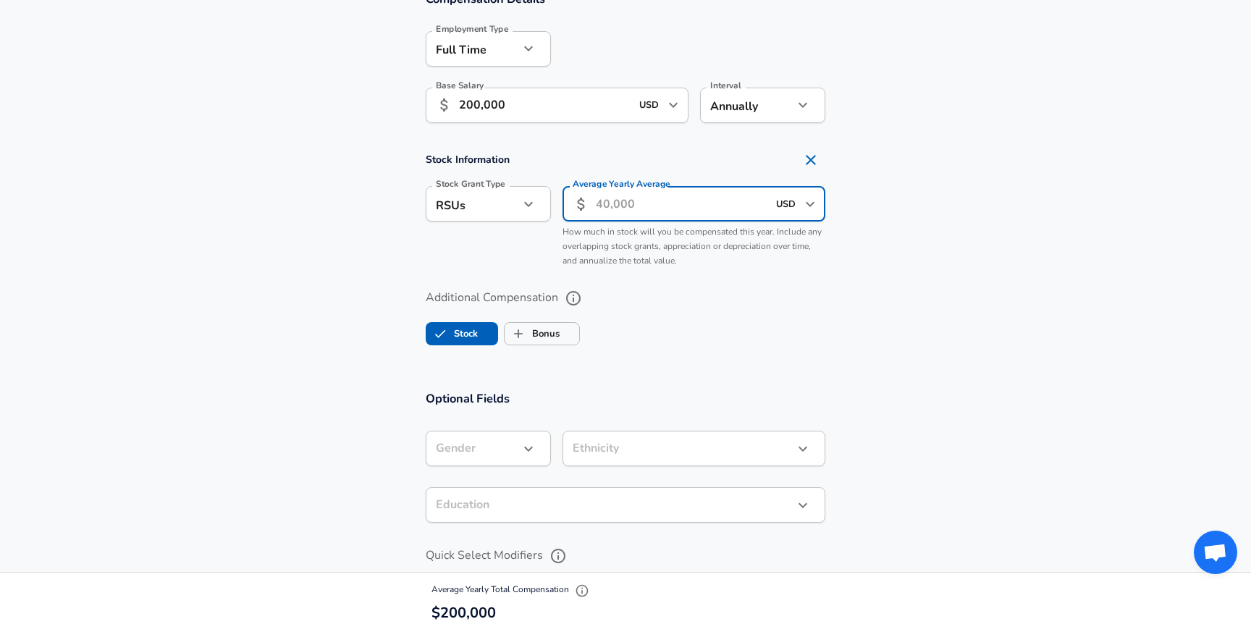
click at [617, 209] on input "Average Yearly Average" at bounding box center [682, 203] width 172 height 35
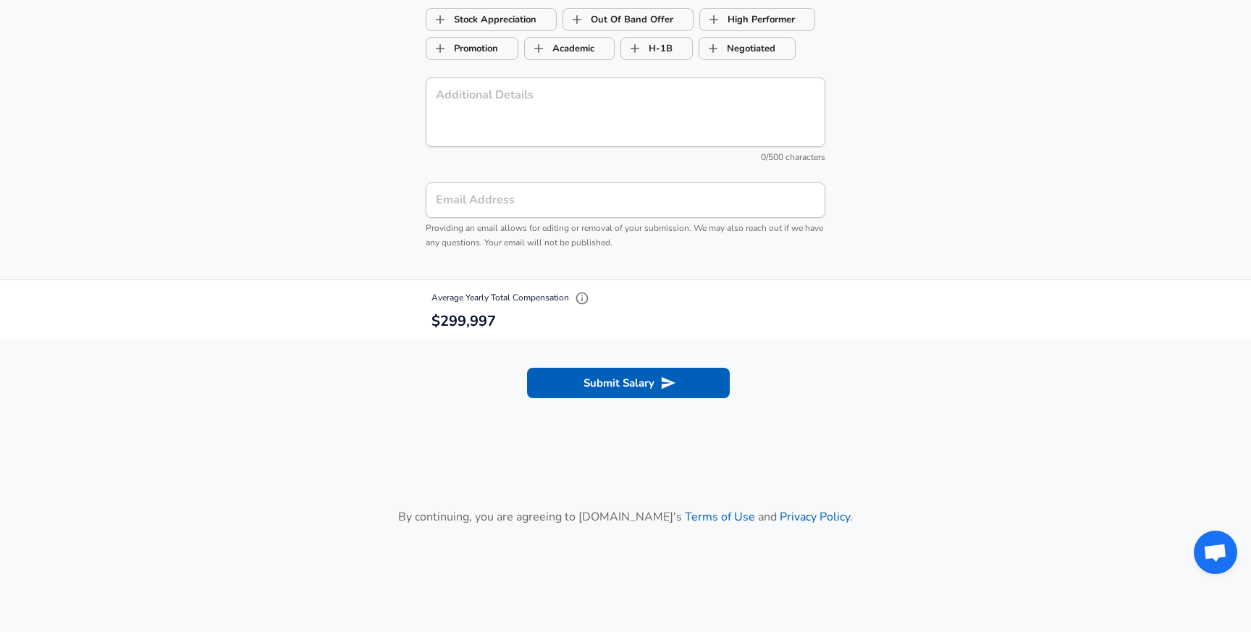
scroll to position [1722, 0]
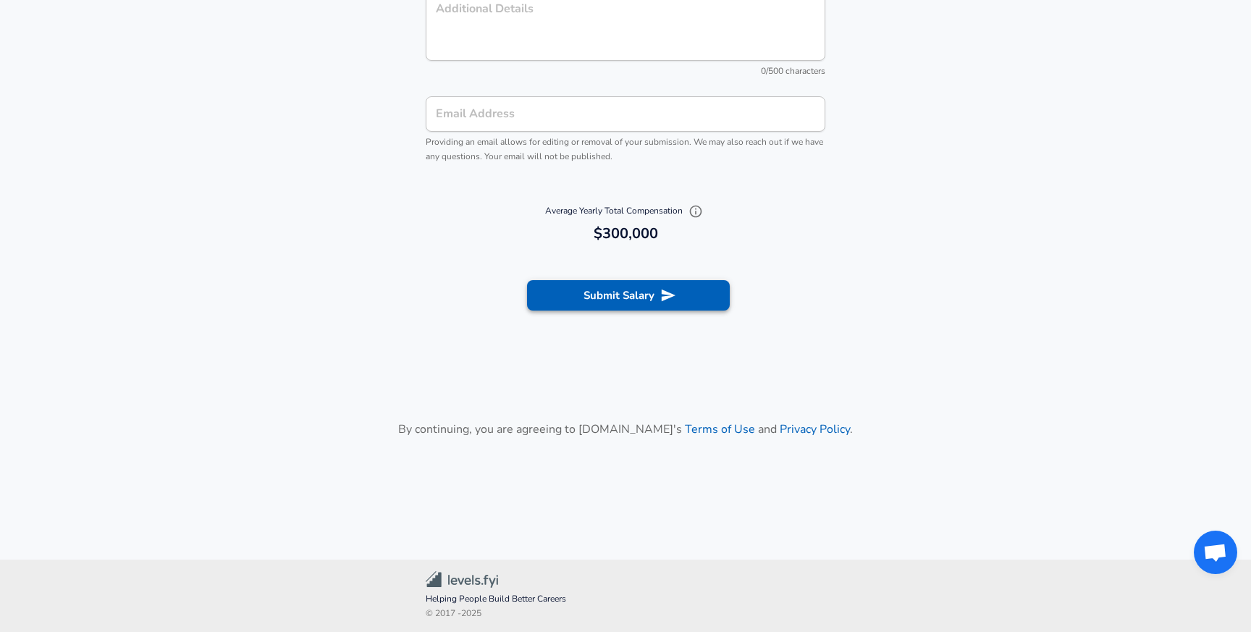
type input "100,000"
click at [653, 282] on button "Submit Salary" at bounding box center [628, 295] width 203 height 30
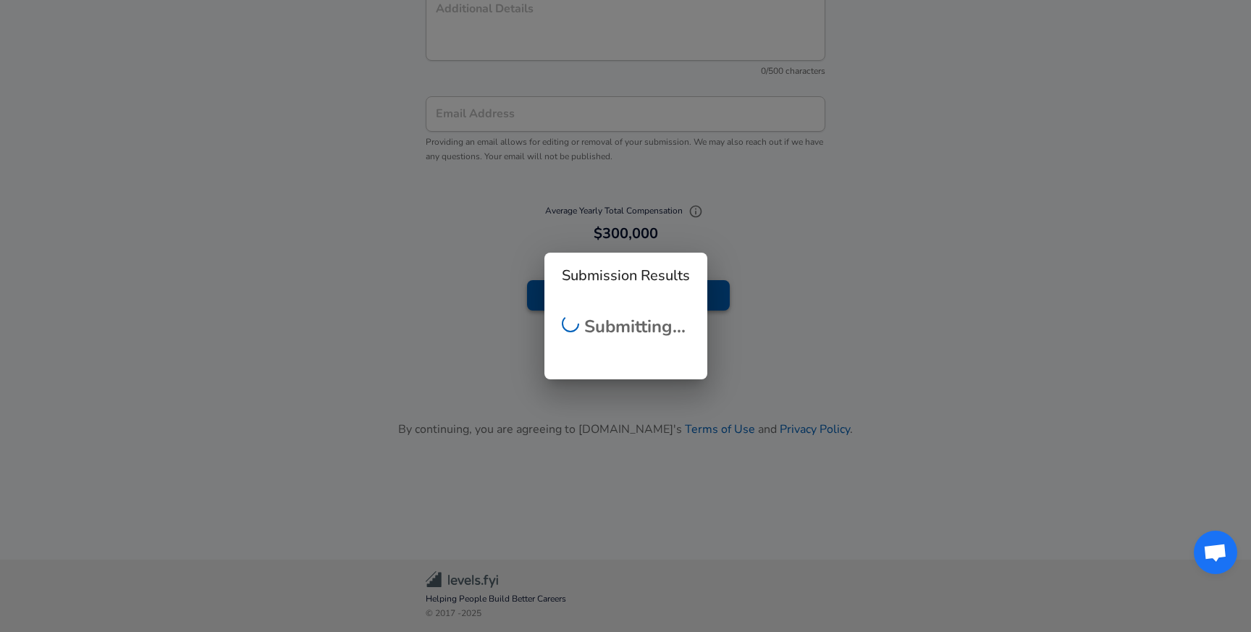
scroll to position [472, 0]
